Goal: Check status: Check status

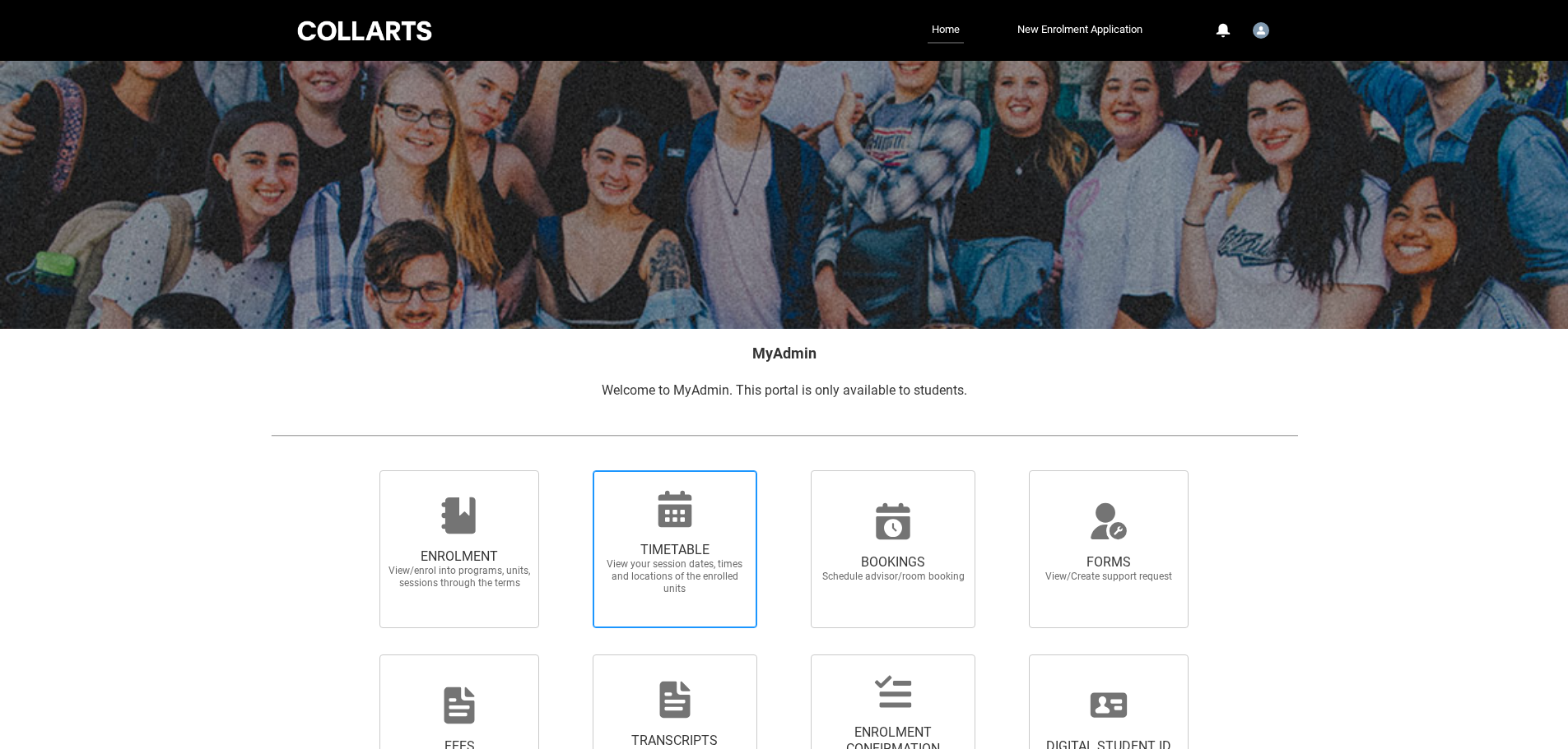
click at [677, 559] on span "View your session dates, times and locations of the enrolled units" at bounding box center [674, 577] width 145 height 37
click at [572, 470] on input "TIMETABLE View your session dates, times and locations of the enrolled units" at bounding box center [571, 470] width 1 height 1
radio input "true"
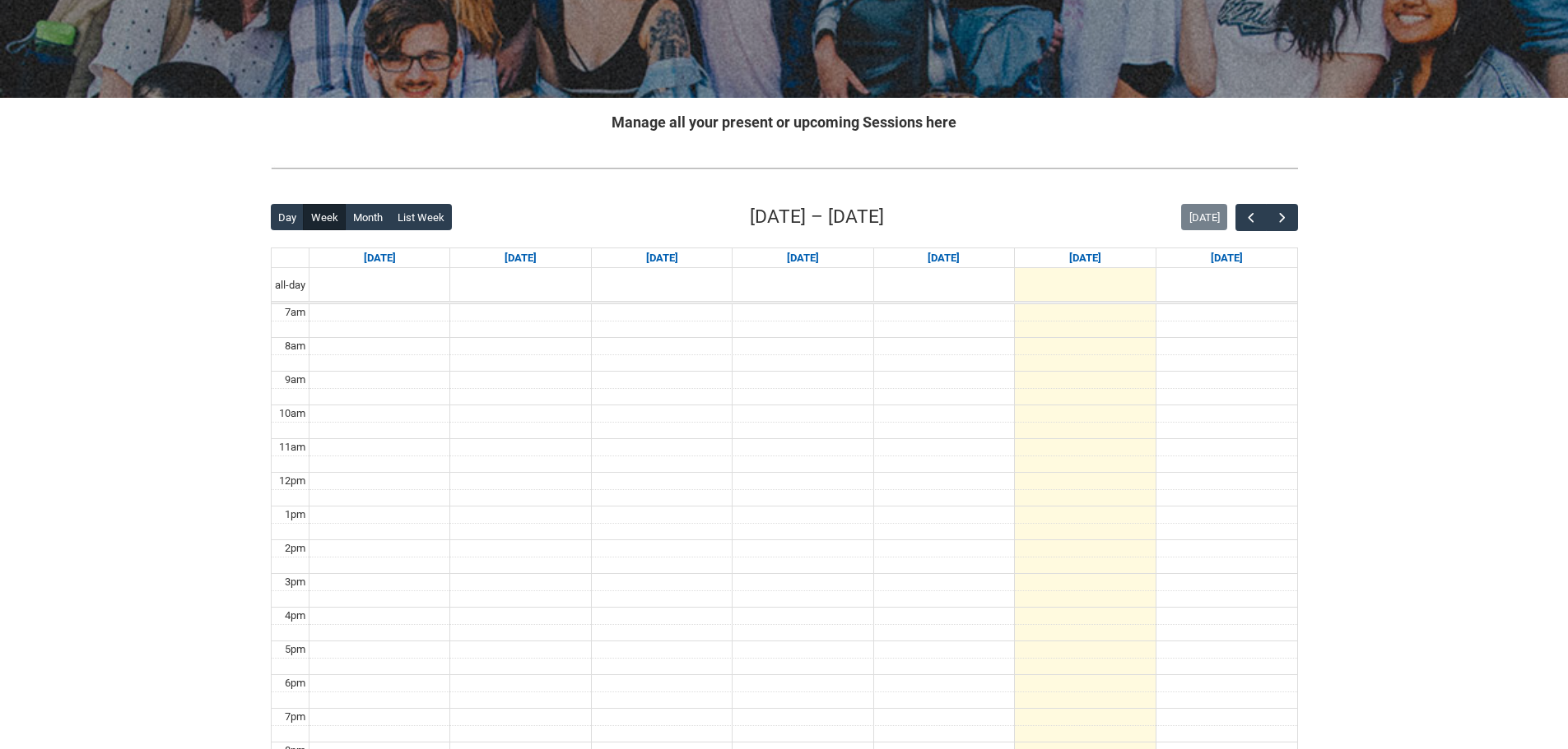
scroll to position [247, 0]
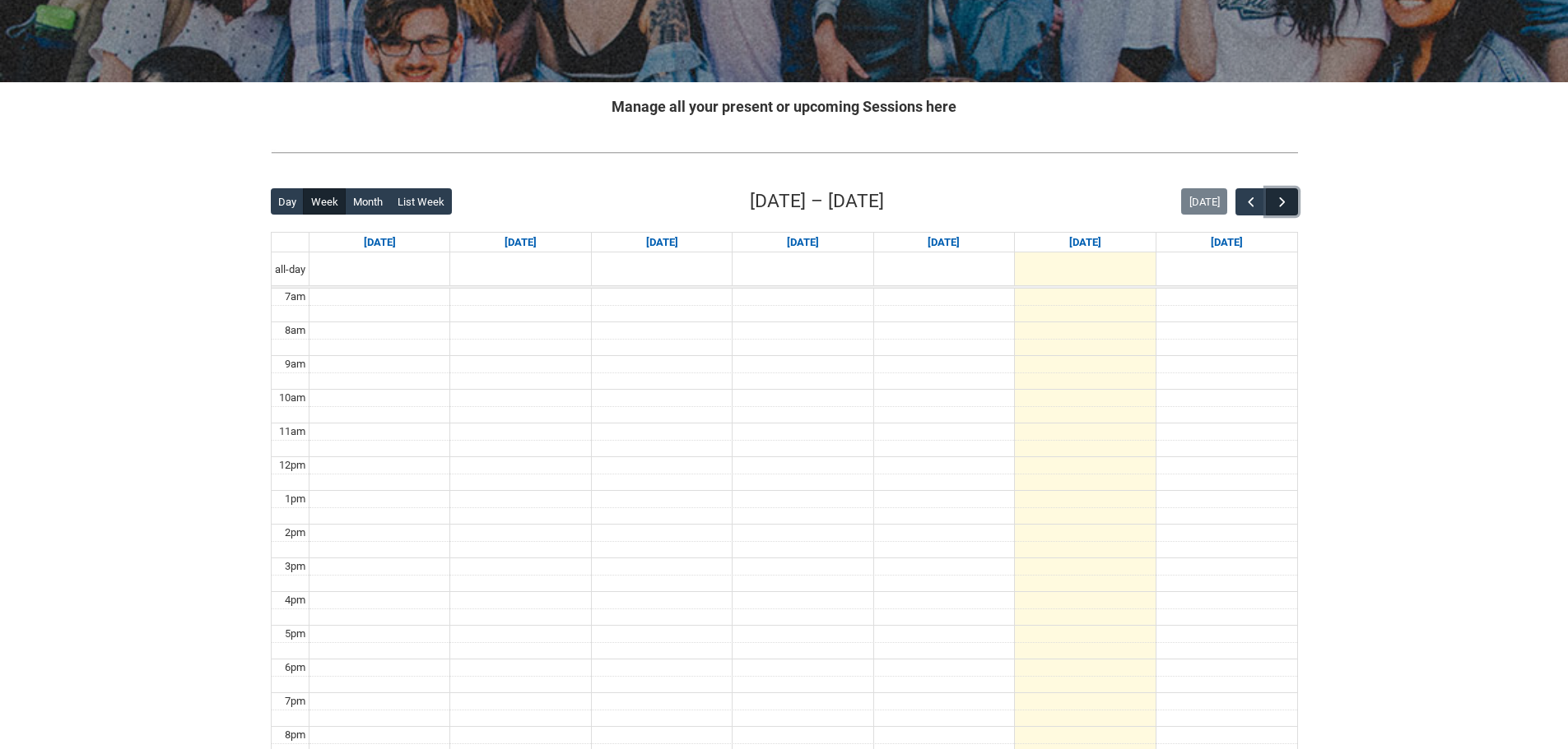
click at [1292, 194] on button "button" at bounding box center [1281, 201] width 32 height 27
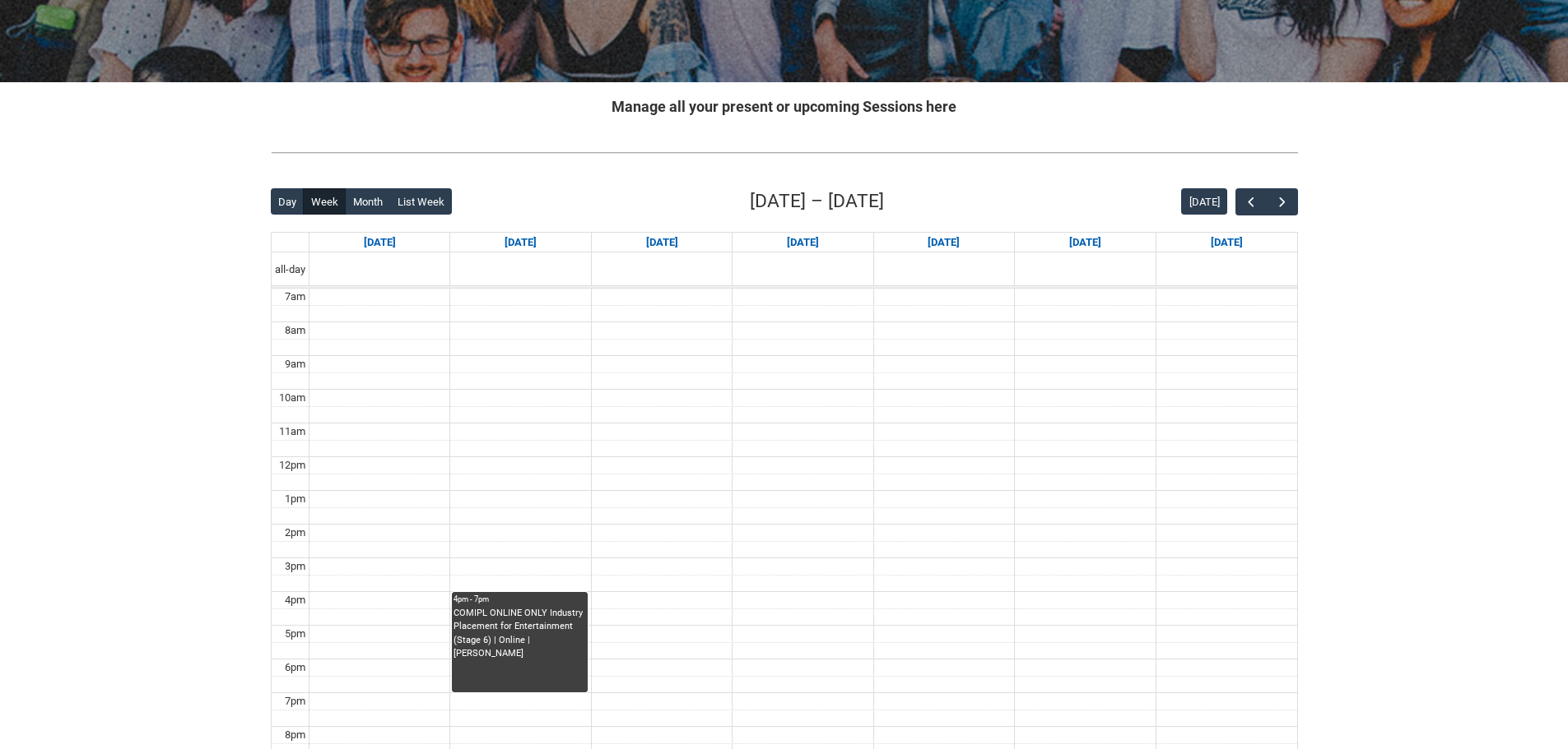
click at [1323, 289] on div "Skip to Main Content Collarts Education Community Home New Enrolment Applicatio…" at bounding box center [784, 366] width 1568 height 1226
